Goal: Task Accomplishment & Management: Complete application form

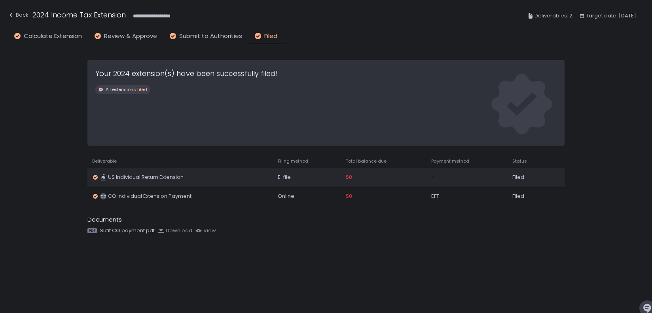
click at [163, 177] on span "US Individual Return Extension" at bounding box center [146, 177] width 76 height 7
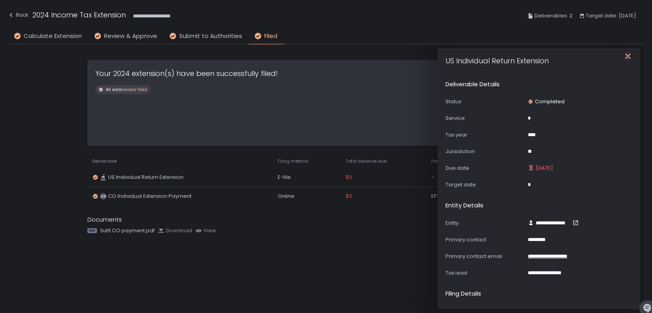
drag, startPoint x: 630, startPoint y: 53, endPoint x: 624, endPoint y: 57, distance: 7.4
click at [630, 54] on icon "button" at bounding box center [628, 56] width 5 height 10
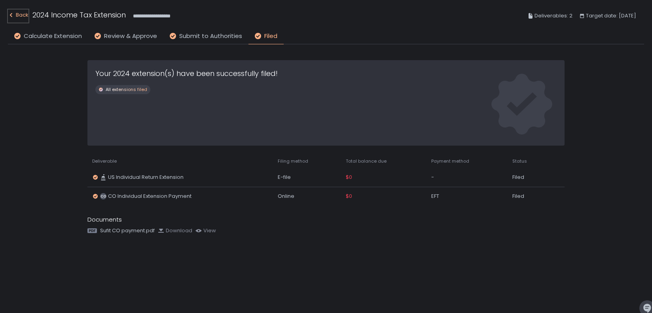
click at [21, 15] on div "Back" at bounding box center [18, 15] width 21 height 10
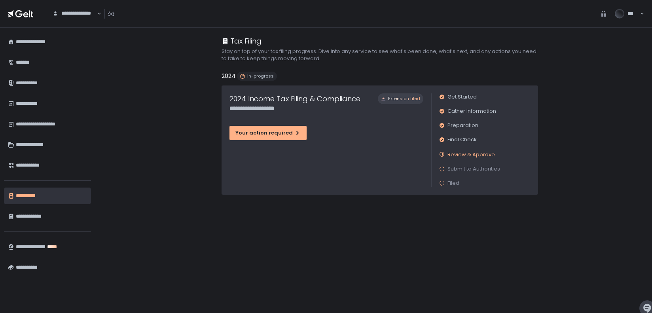
click at [478, 156] on span "Review & Approve" at bounding box center [472, 155] width 48 height 8
click at [477, 153] on span "Review & Approve" at bounding box center [472, 155] width 48 height 8
click at [286, 133] on div "Your action required" at bounding box center [268, 132] width 65 height 7
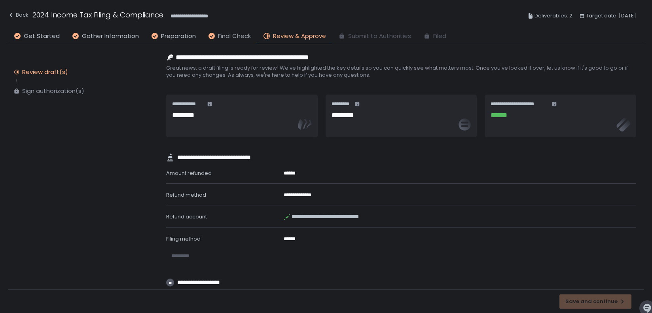
click at [221, 34] on span "Final Check" at bounding box center [234, 36] width 33 height 9
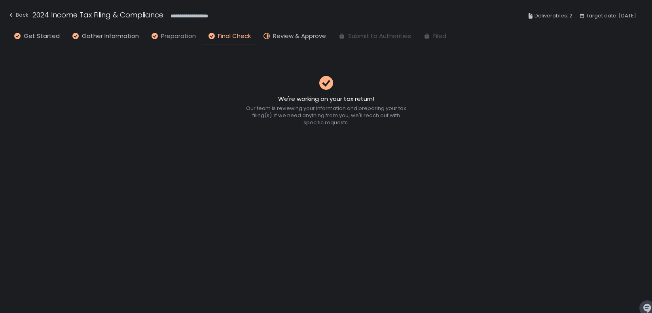
click at [182, 35] on span "Preparation" at bounding box center [178, 36] width 35 height 9
click at [118, 36] on span "Gather Information" at bounding box center [110, 36] width 57 height 9
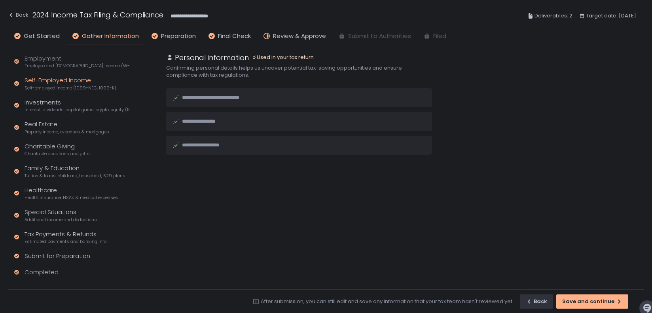
scroll to position [129, 0]
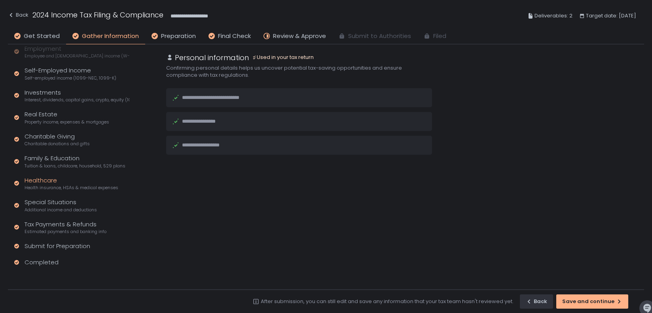
click at [41, 181] on div "Healthcare Health insurance, HSAs & medical expenses" at bounding box center [72, 183] width 94 height 15
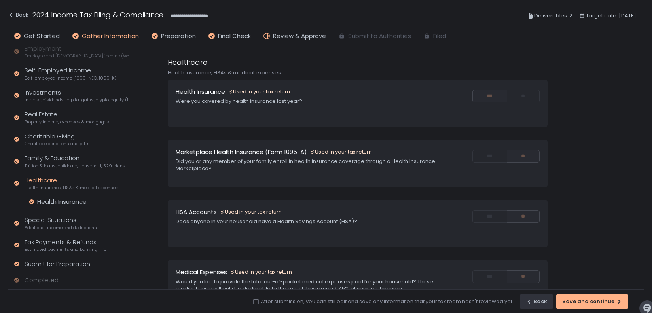
scroll to position [54, 0]
click at [43, 158] on div "Family & Education Tuition & loans, childcare, household, 529 plans" at bounding box center [75, 161] width 101 height 15
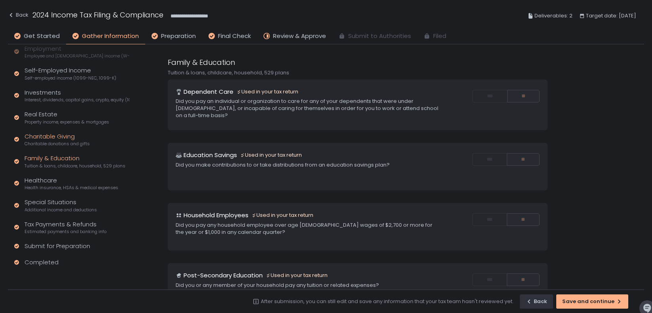
click at [45, 136] on div "Charitable Giving Charitable donations and gifts" at bounding box center [57, 139] width 65 height 15
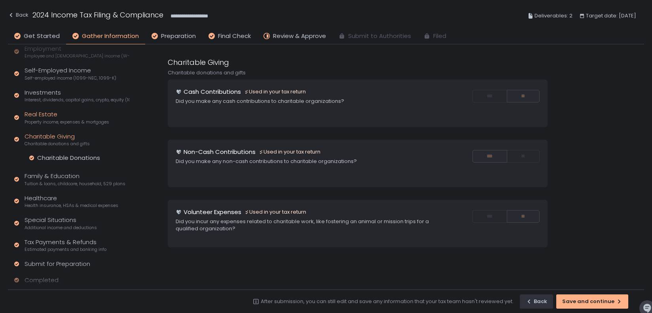
click at [42, 113] on div "Real Estate Property income, expenses & mortgages" at bounding box center [67, 117] width 85 height 15
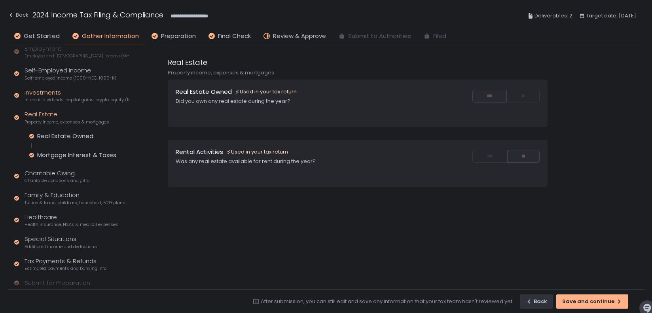
click at [44, 93] on div "Investments Interest, dividends, capital gains, crypto, equity (1099s, K-1s)" at bounding box center [77, 95] width 105 height 15
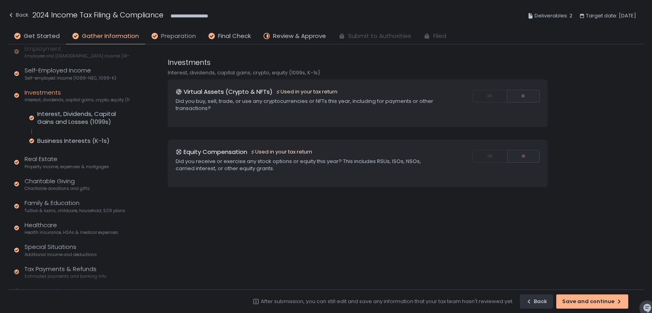
click at [171, 36] on span "Preparation" at bounding box center [178, 36] width 35 height 9
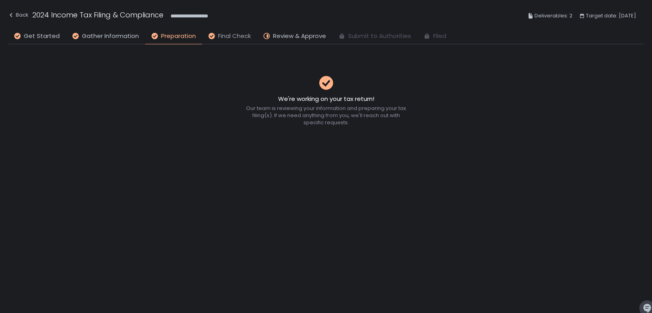
click at [223, 36] on span "Final Check" at bounding box center [234, 36] width 33 height 9
click at [283, 36] on span "Review & Approve" at bounding box center [299, 36] width 53 height 9
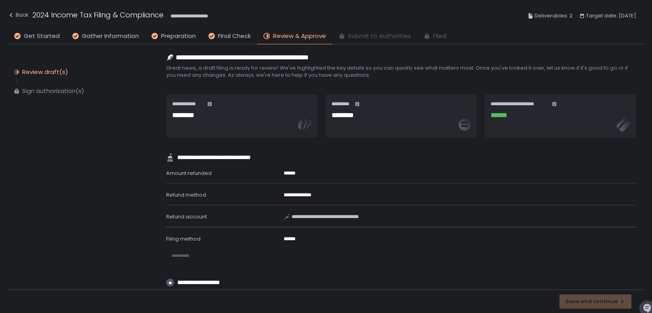
click at [356, 103] on icon at bounding box center [358, 104] width 4 height 4
click at [339, 70] on span "Great news, a draft filing is ready for review! We've highlighted the key detai…" at bounding box center [401, 72] width 470 height 14
click at [41, 71] on div "Review draft(s)" at bounding box center [45, 72] width 46 height 8
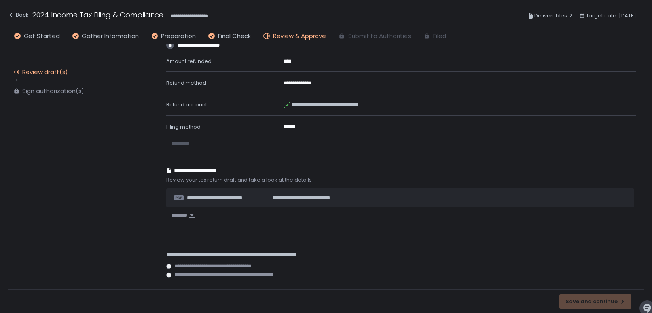
scroll to position [249, 0]
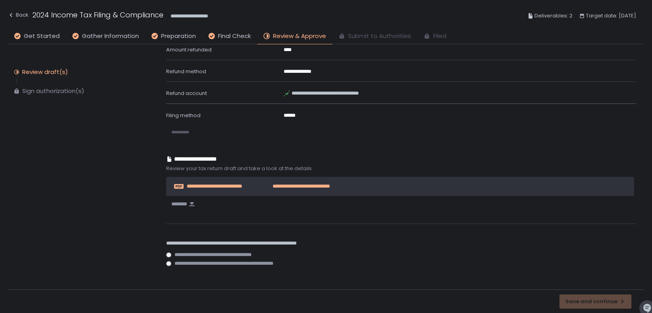
click at [216, 184] on span "**********" at bounding box center [223, 186] width 72 height 7
